Goal: Task Accomplishment & Management: Manage account settings

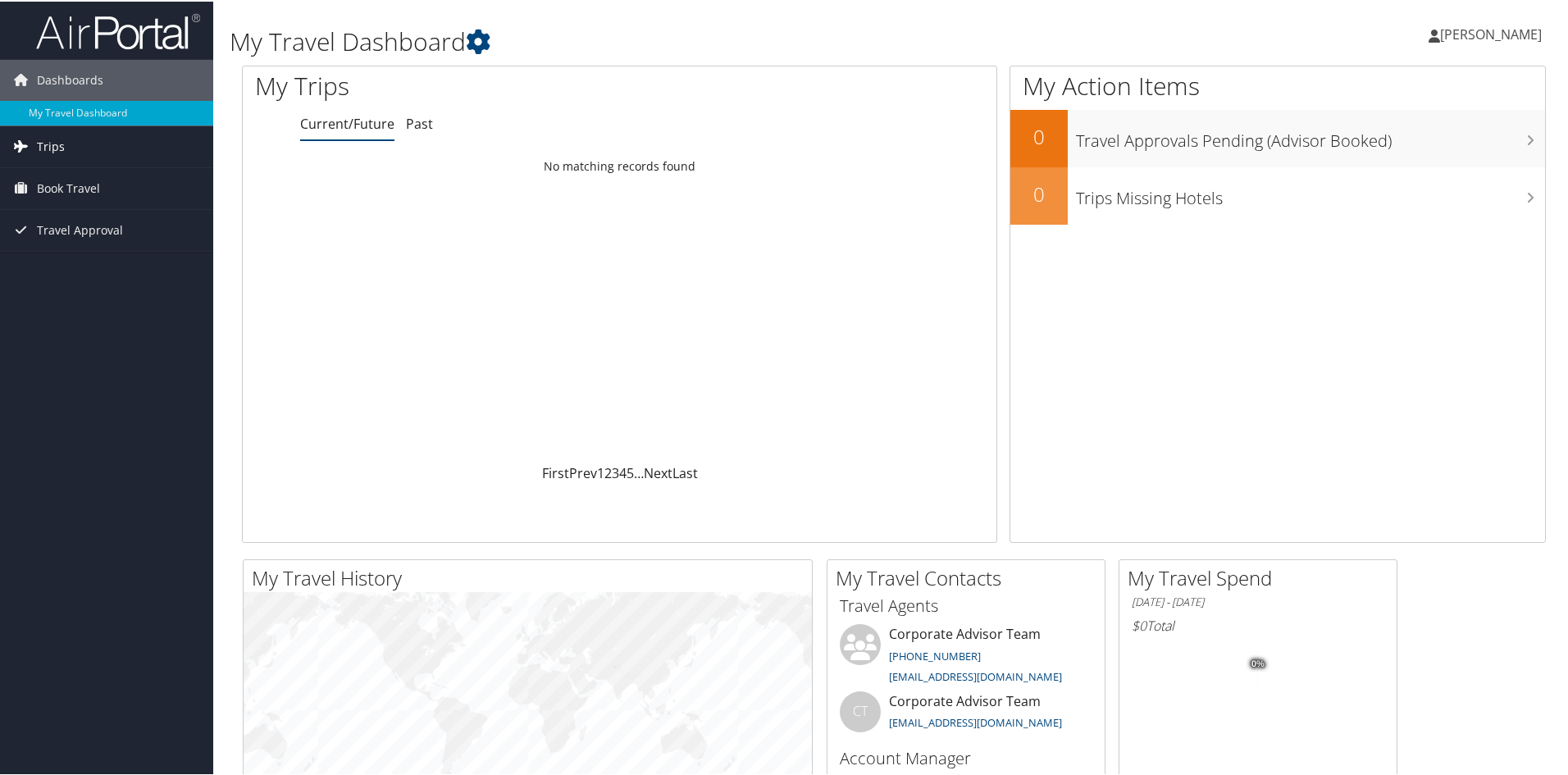
click at [59, 147] on span "Trips" at bounding box center [50, 146] width 28 height 41
click at [42, 145] on span "Trips" at bounding box center [50, 146] width 28 height 41
click at [75, 263] on span "Book Travel" at bounding box center [68, 261] width 63 height 41
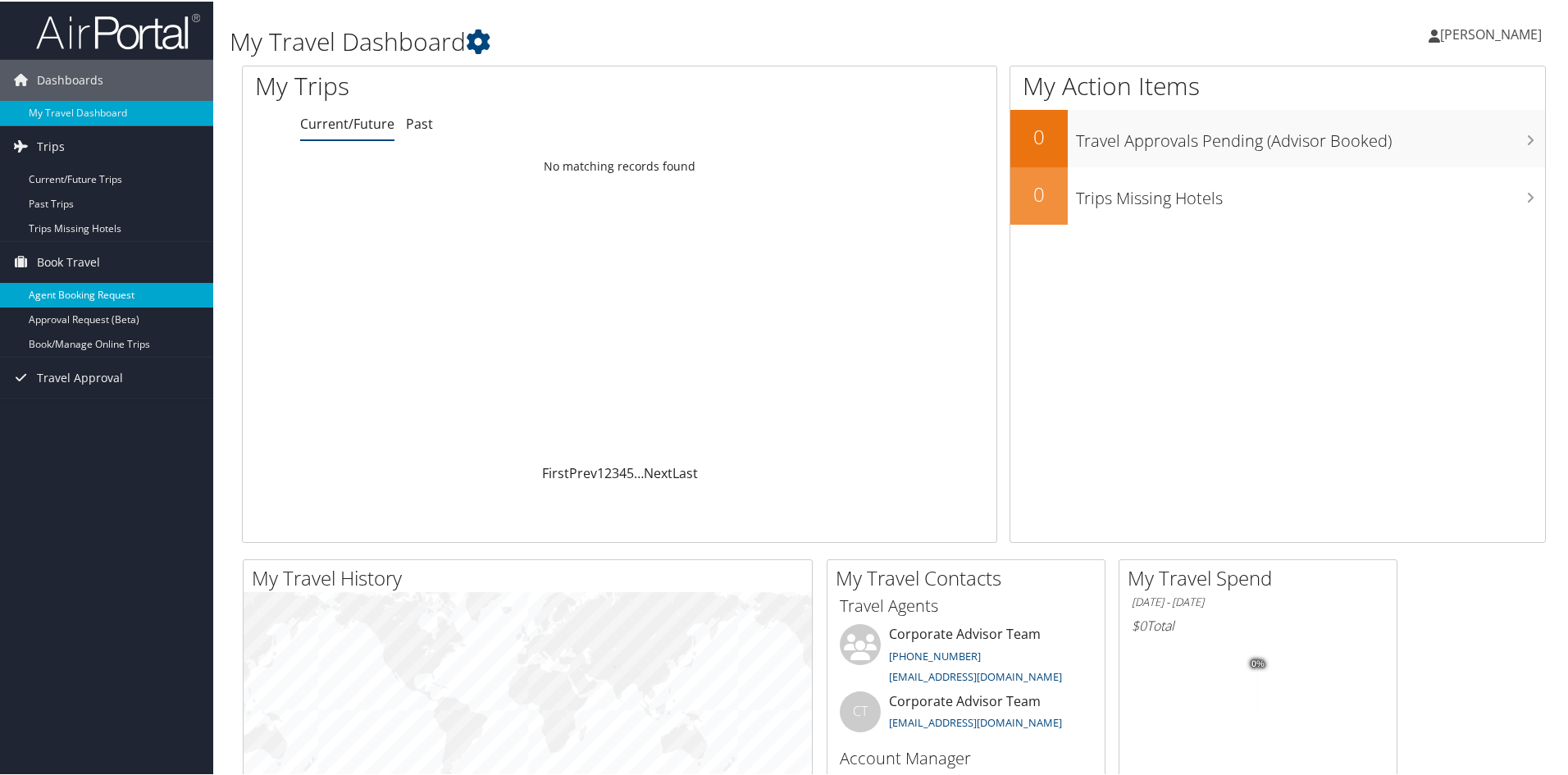
click at [93, 293] on link "Agent Booking Request" at bounding box center [106, 293] width 213 height 24
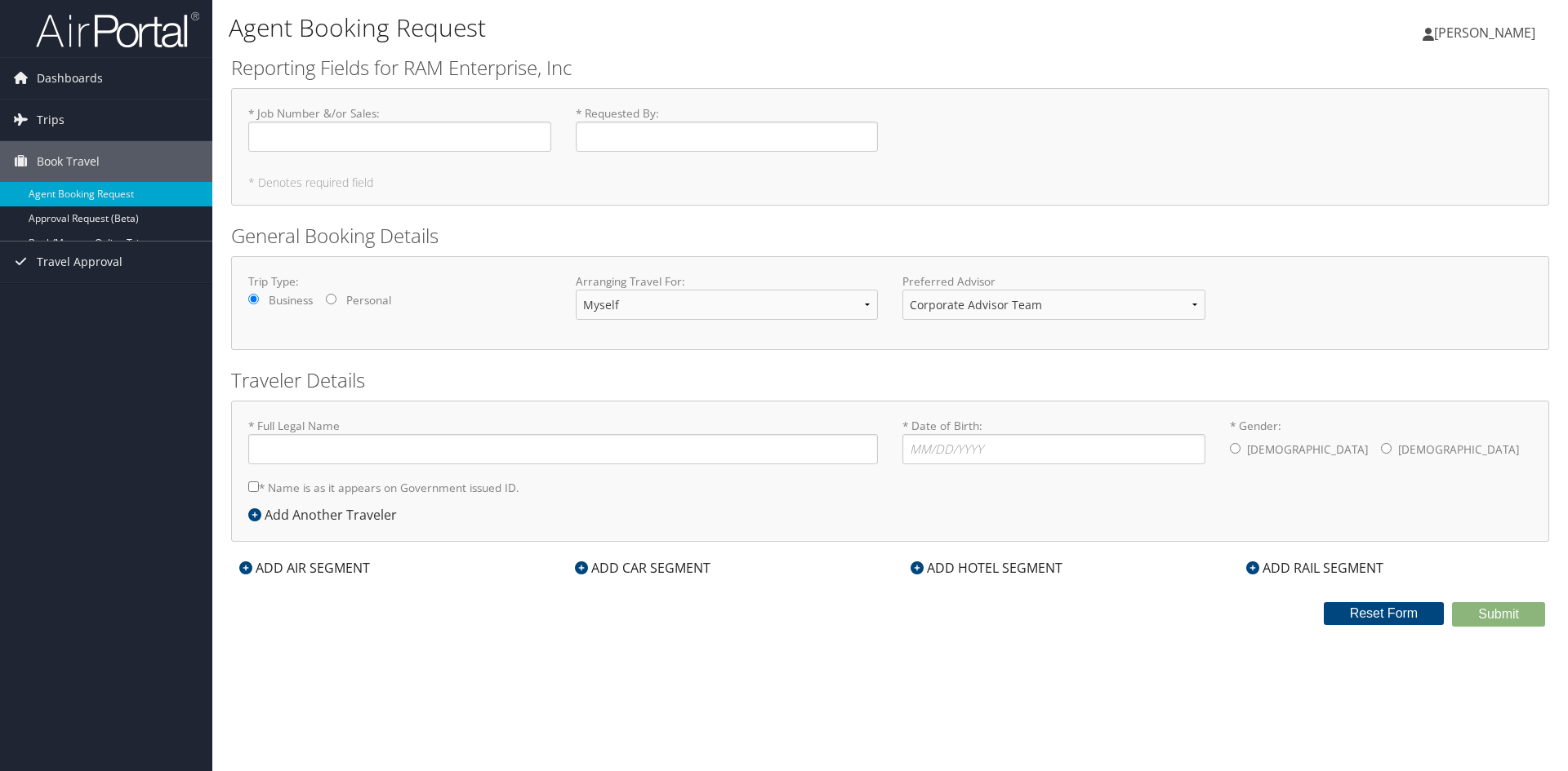
type input "Joe Reasbeck"
click at [351, 135] on input "* Job Number &/or Sales : Required" at bounding box center [399, 137] width 303 height 30
click at [442, 140] on input "* Job Number &/or Sales : Required" at bounding box center [399, 137] width 303 height 30
click at [653, 135] on input "* Requested By : Required" at bounding box center [727, 137] width 303 height 30
type input "[PERSON_NAME]"
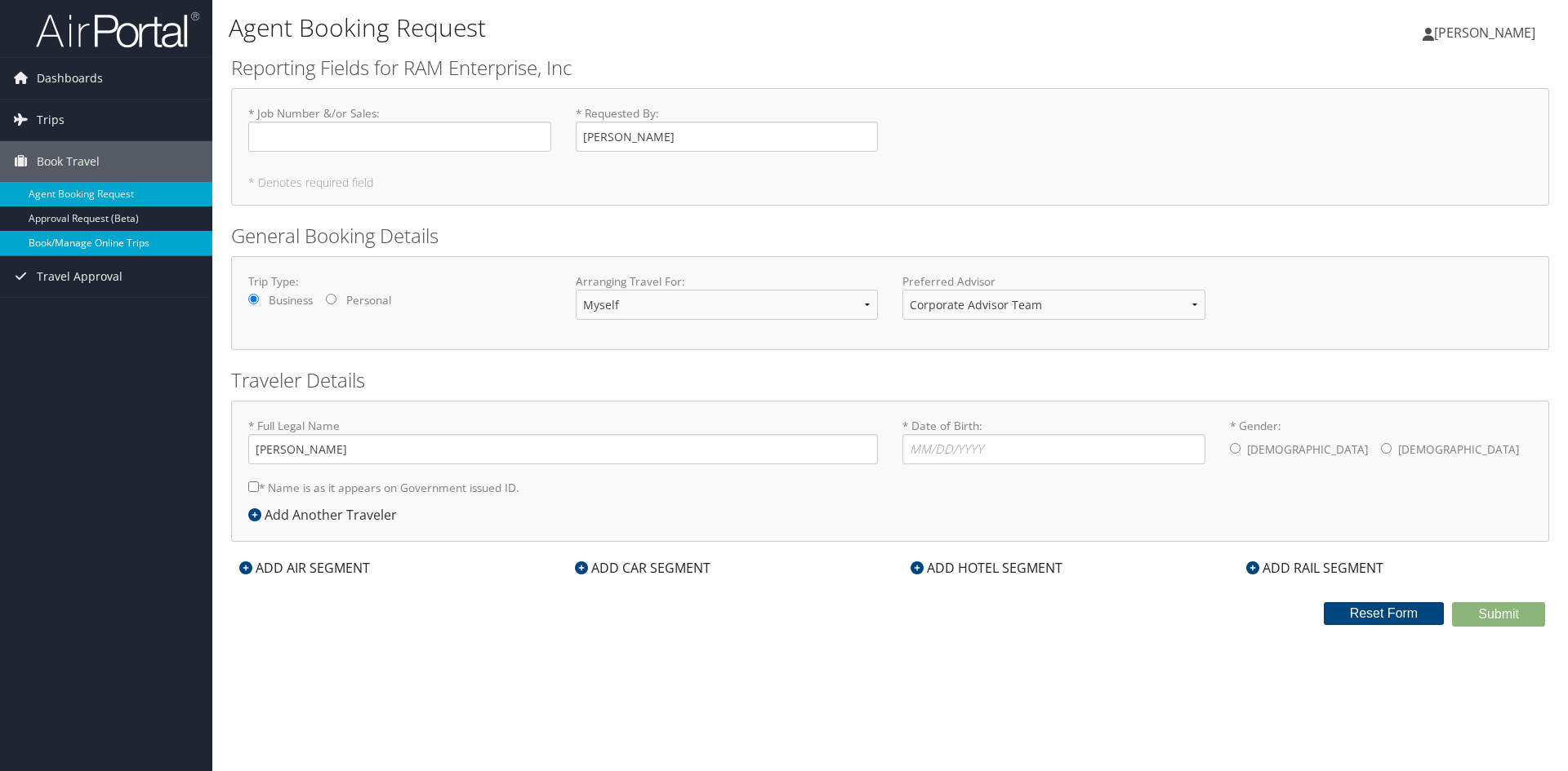
click at [51, 244] on link "Book/Manage Online Trips" at bounding box center [106, 242] width 212 height 24
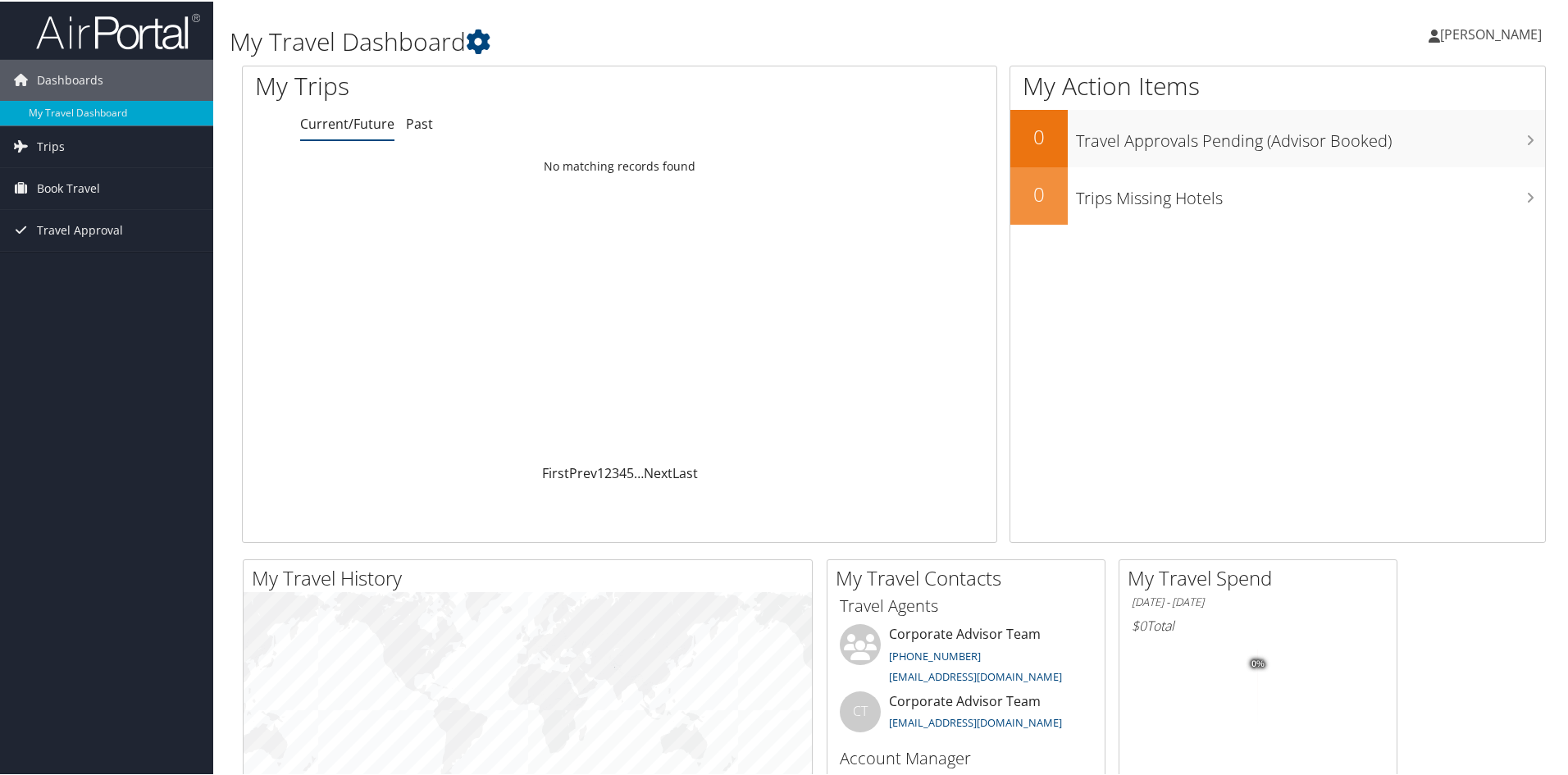
click at [1509, 31] on span "[PERSON_NAME]" at bounding box center [1491, 32] width 102 height 18
click at [1411, 91] on link "My Settings" at bounding box center [1447, 90] width 183 height 28
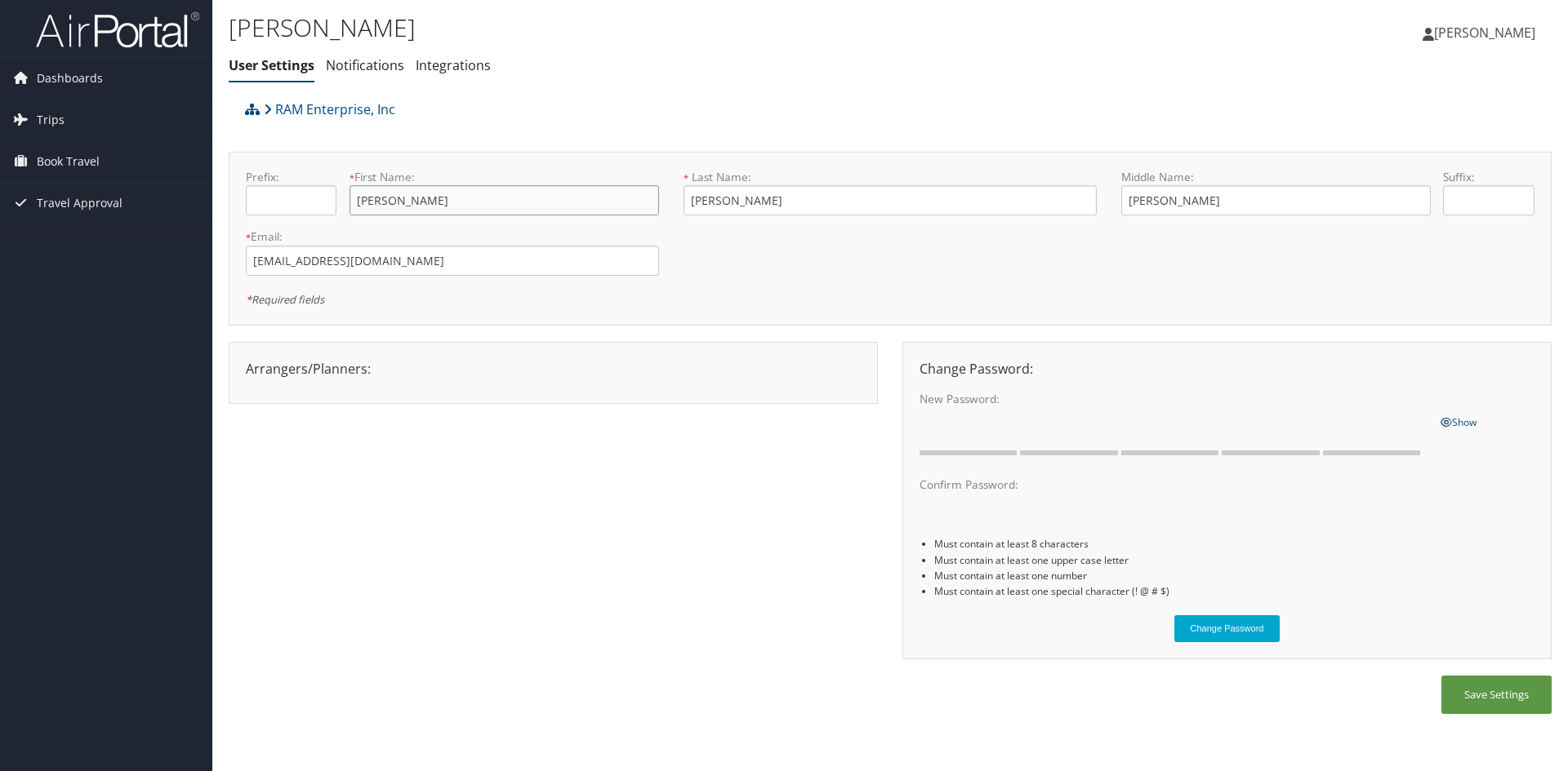
click at [422, 203] on input "[PERSON_NAME]" at bounding box center [504, 200] width 310 height 30
type input "[PERSON_NAME]"
type input "Jr"
click at [1498, 694] on button "Save Settings" at bounding box center [1496, 694] width 110 height 38
click at [1513, 691] on button "Save Settings" at bounding box center [1496, 694] width 110 height 38
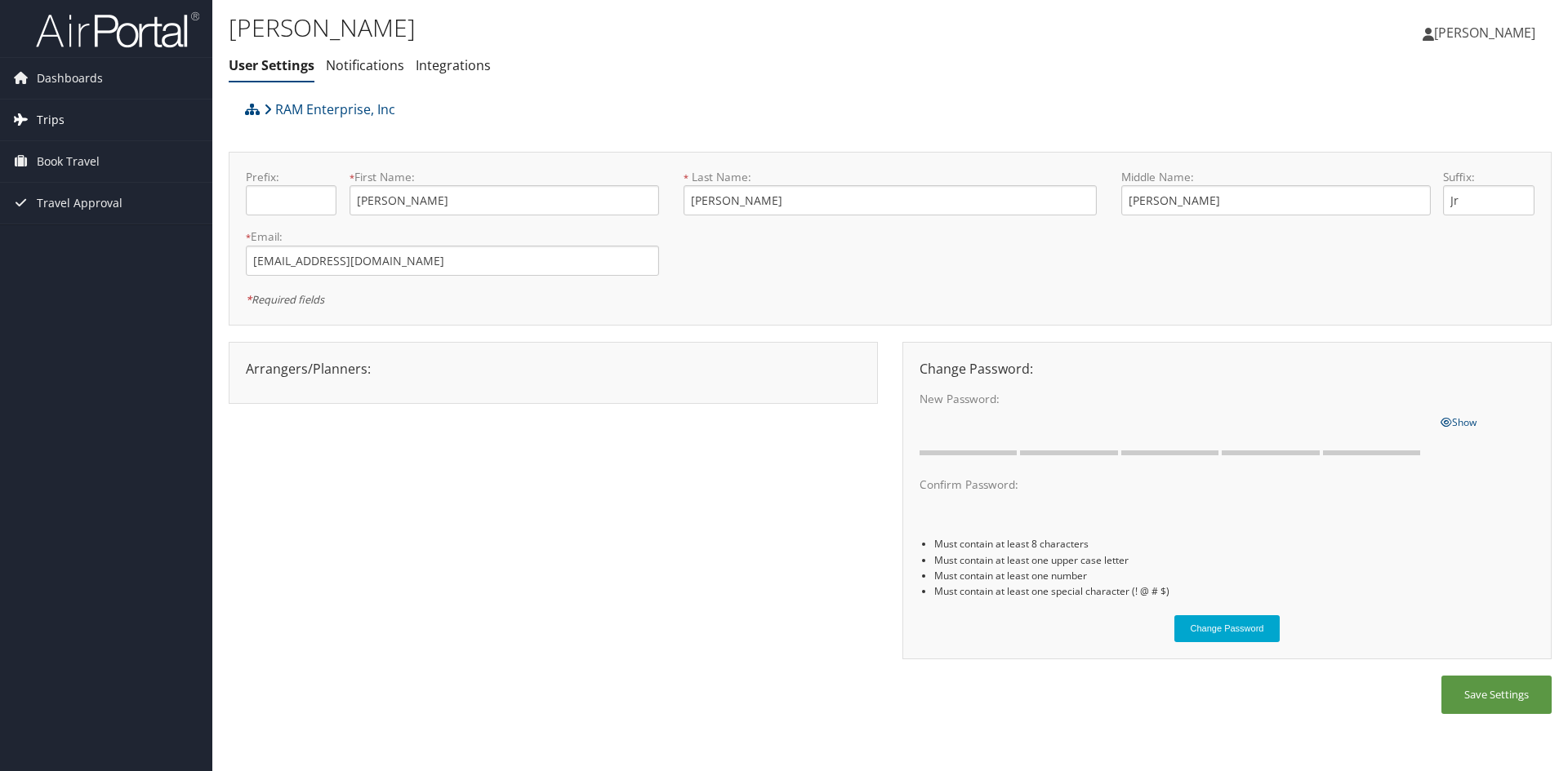
click at [57, 118] on span "Trips" at bounding box center [50, 120] width 28 height 41
click at [64, 240] on span "Book Travel" at bounding box center [68, 235] width 63 height 41
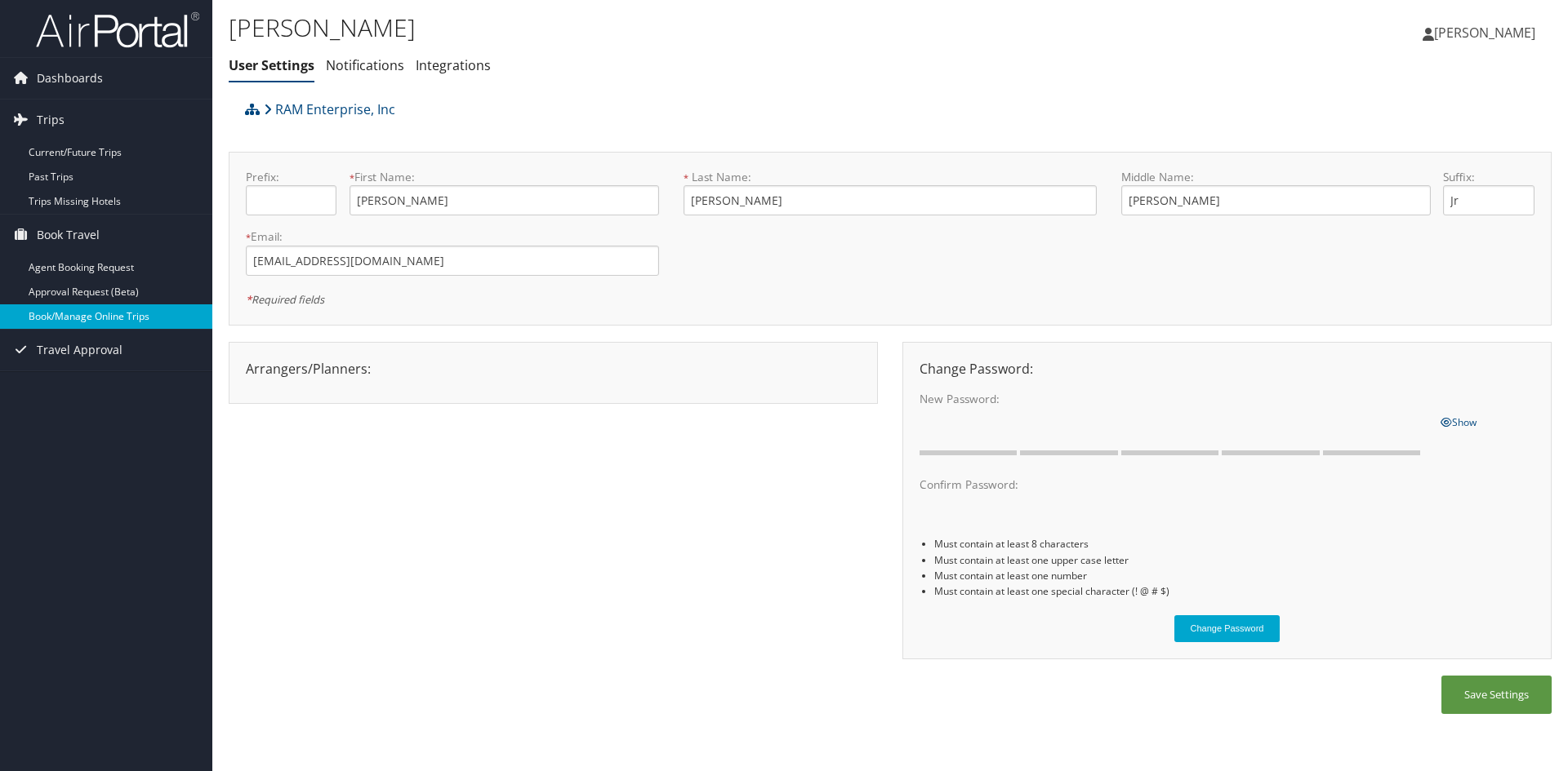
click at [85, 318] on link "Book/Manage Online Trips" at bounding box center [106, 316] width 212 height 24
